Goal: Navigation & Orientation: Find specific page/section

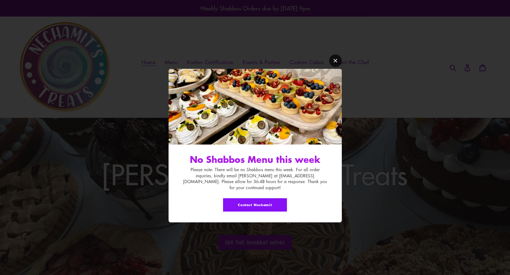
click at [335, 63] on icon "Modal window" at bounding box center [335, 60] width 5 height 5
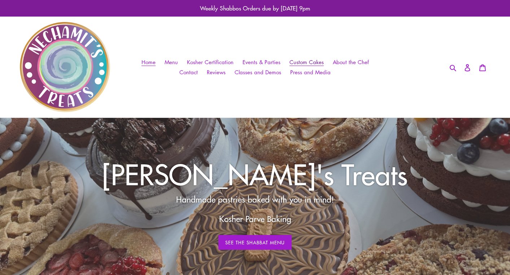
click at [304, 61] on span "Custom Cakes" at bounding box center [306, 62] width 34 height 8
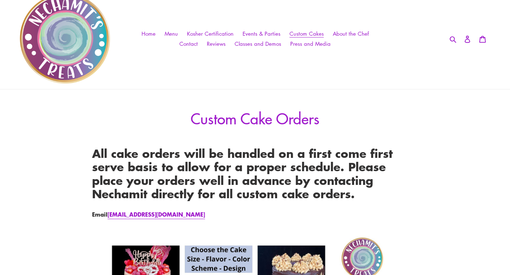
scroll to position [27, 0]
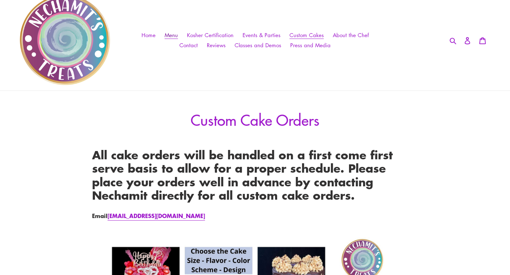
click at [172, 35] on span "Menu" at bounding box center [171, 35] width 13 height 8
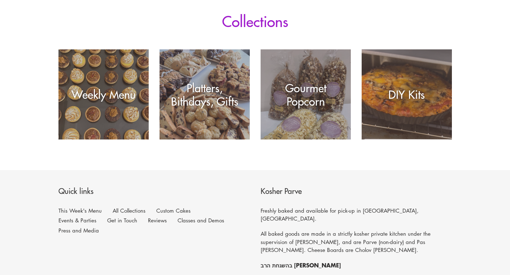
scroll to position [127, 0]
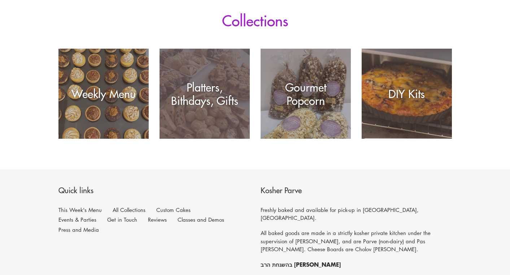
click at [186, 102] on div "Platters, Bithdays, Gifts" at bounding box center [205, 93] width 90 height 27
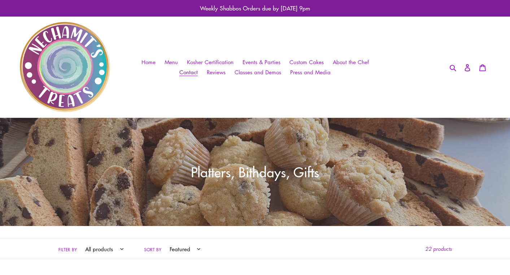
click at [194, 73] on span "Contact" at bounding box center [188, 73] width 18 height 8
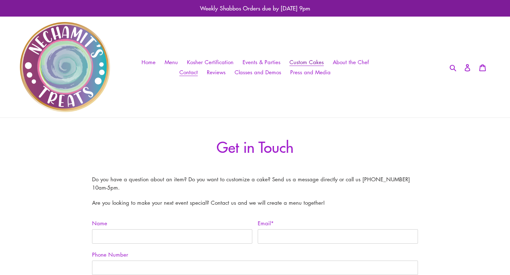
click at [300, 62] on span "Custom Cakes" at bounding box center [306, 62] width 34 height 8
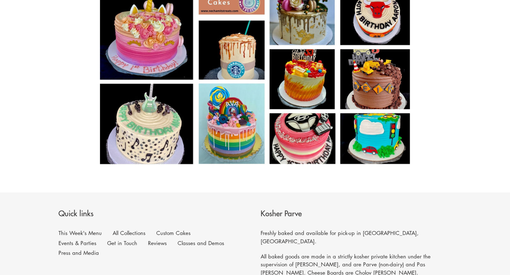
scroll to position [951, 0]
